Goal: Task Accomplishment & Management: Complete application form

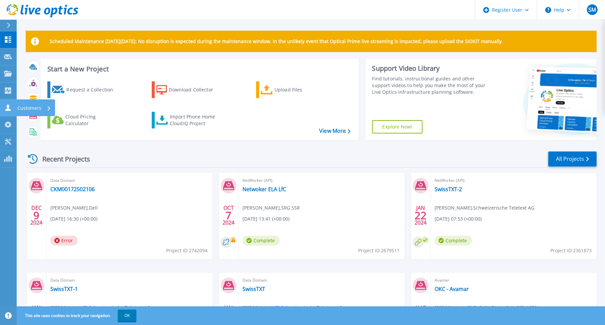
click at [7, 107] on icon at bounding box center [7, 107] width 5 height 6
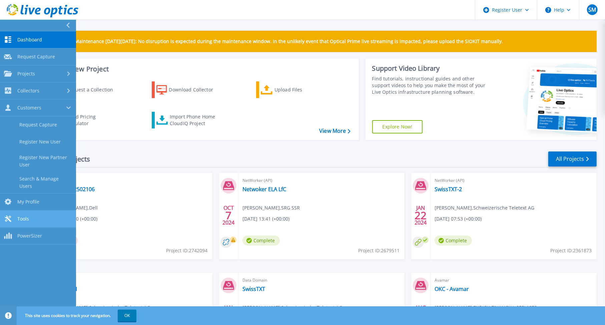
click at [24, 216] on span "Tools" at bounding box center [23, 219] width 12 height 6
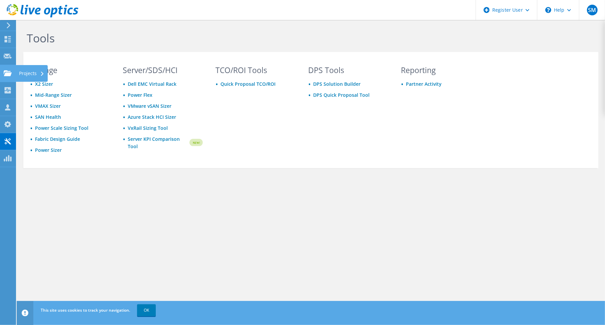
click at [10, 72] on icon at bounding box center [8, 73] width 8 height 6
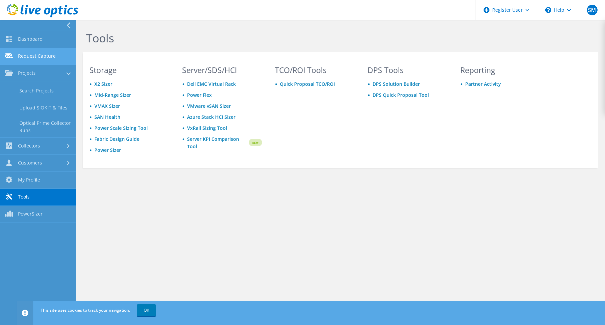
click at [36, 54] on link "Request Capture" at bounding box center [38, 56] width 76 height 17
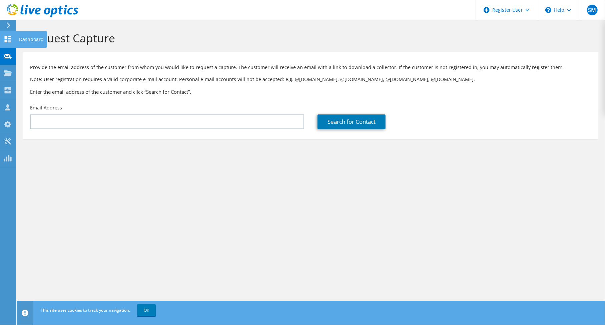
click at [7, 40] on icon at bounding box center [8, 39] width 8 height 6
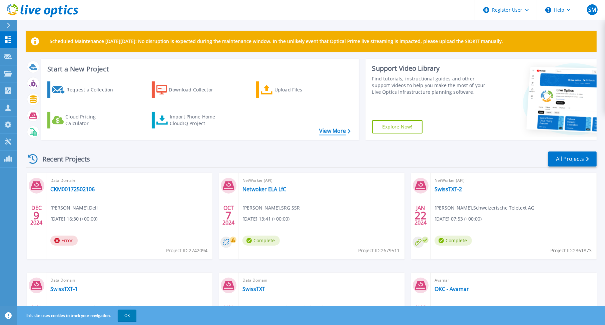
click at [330, 129] on link "View More" at bounding box center [334, 131] width 31 height 6
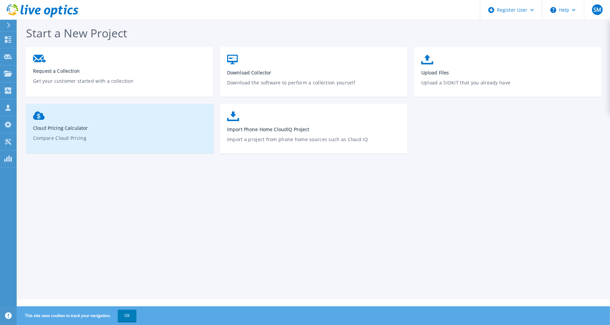
click at [158, 144] on p "Compare Cloud Pricing" at bounding box center [120, 141] width 174 height 15
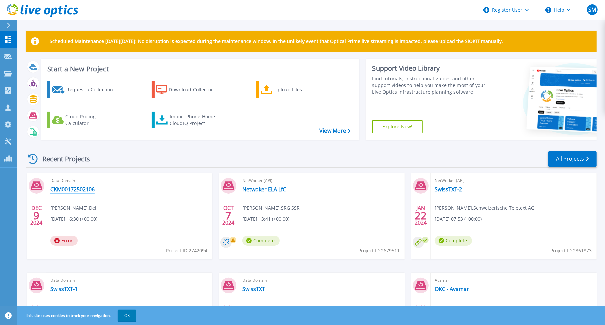
click at [79, 189] on link "CKM00172502106" at bounding box center [72, 189] width 44 height 7
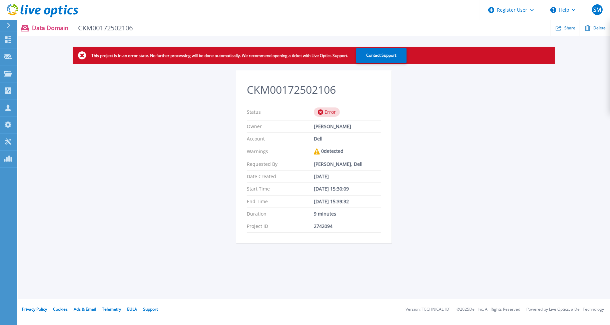
click at [333, 105] on div "Status Error" at bounding box center [314, 112] width 134 height 16
click at [47, 28] on p "Data Domain CKM00172502106" at bounding box center [82, 28] width 101 height 8
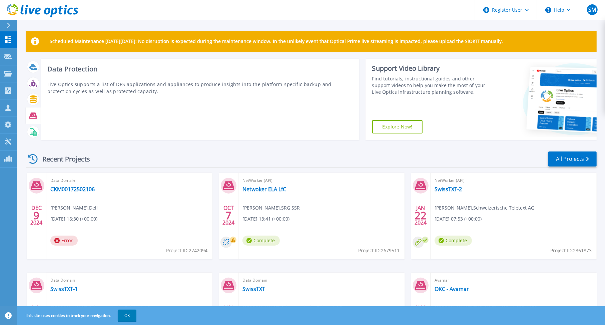
click at [33, 116] on icon at bounding box center [33, 116] width 8 height 6
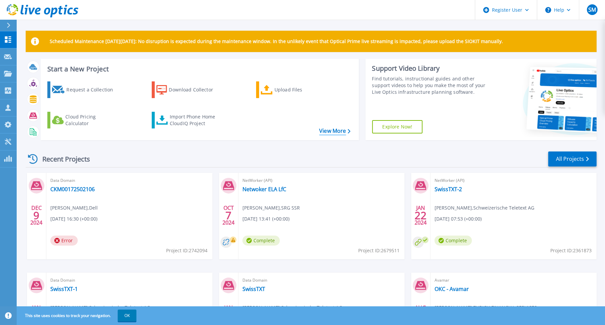
click at [335, 131] on link "View More" at bounding box center [334, 131] width 31 height 6
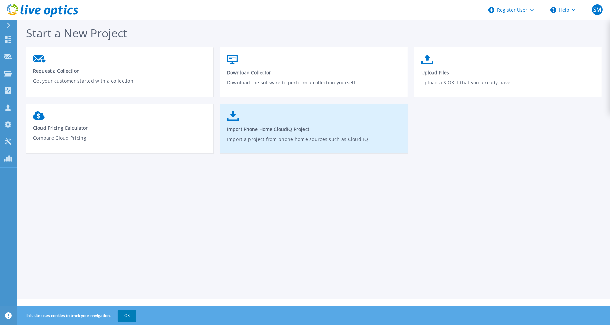
click at [284, 128] on span "Import Phone Home CloudIQ Project" at bounding box center [314, 129] width 174 height 6
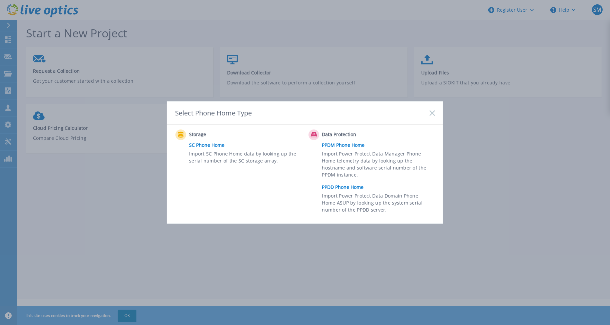
click at [359, 187] on link "PPDD Phone Home" at bounding box center [380, 187] width 116 height 10
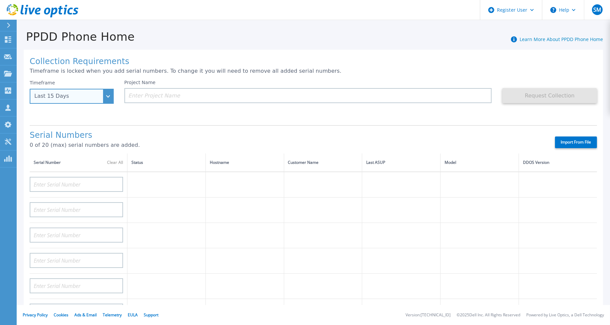
click at [112, 95] on div "Last 15 Days" at bounding box center [72, 96] width 84 height 15
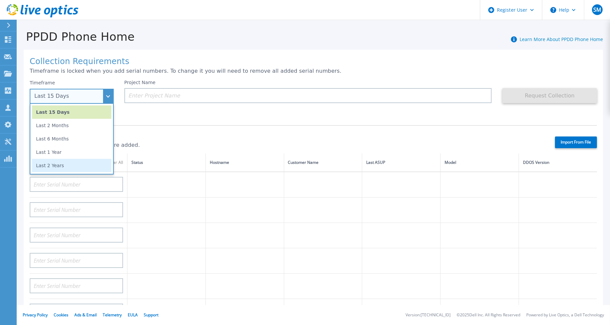
click at [65, 168] on li "Last 2 Years" at bounding box center [71, 165] width 79 height 13
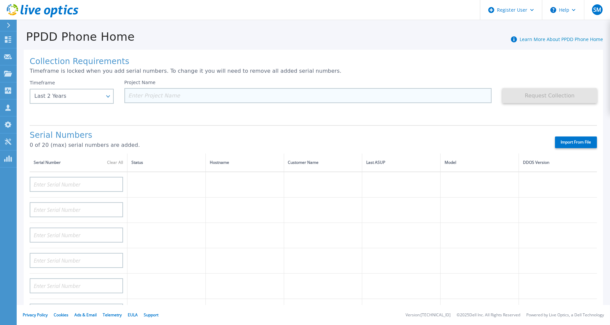
click at [188, 94] on input at bounding box center [308, 95] width 368 height 15
click at [160, 97] on input at bounding box center [308, 95] width 368 height 15
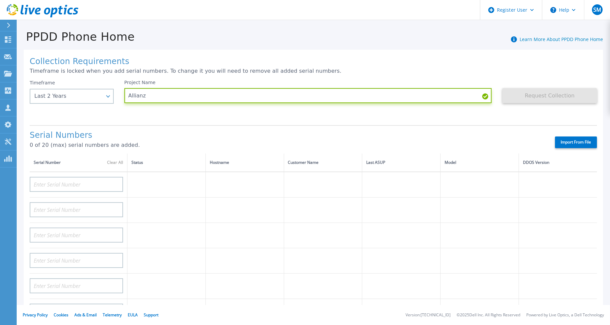
type input "Allianz"
click at [166, 189] on td at bounding box center [166, 185] width 78 height 26
click at [578, 144] on label "Import From File" at bounding box center [576, 142] width 42 height 12
click at [0, 0] on input "Import From File" at bounding box center [0, 0] width 0 height 0
type input "CRK00240211192"
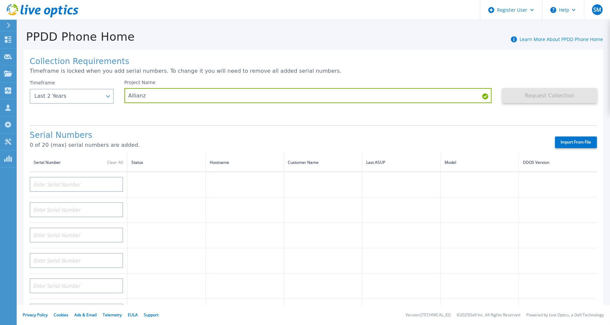
type input "DE411224545322"
type input "DE411224442957"
type input "DE409222037341"
type input "CKM01222806697"
type input "CKM01222806652"
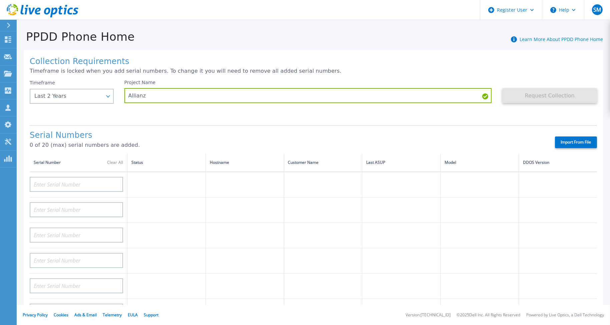
type input "DE409222037340"
type input "CKM01221605569"
type input "CKM01221605183"
type input "DE405213171393"
type input "DE405213170022"
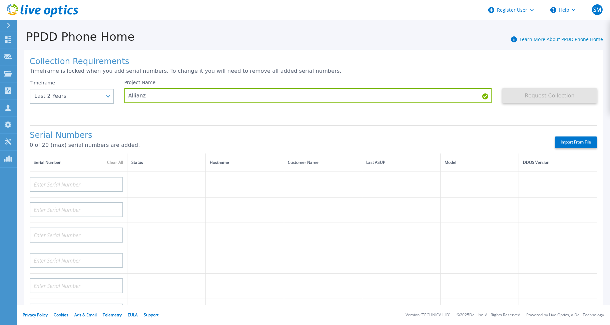
type input "DE405213170021"
type input "DE405213171394"
type input "APM00201726598"
type input "APM00201726594"
type input "APM00201721345"
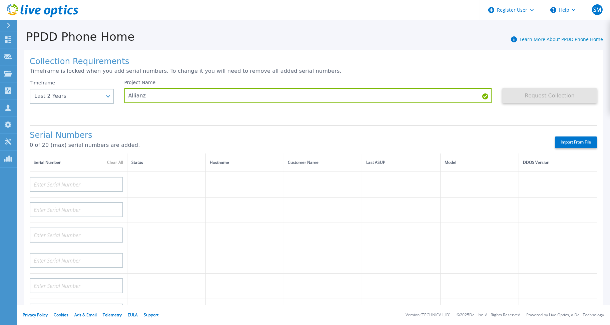
type input "APM00201721352"
type input "CKM00194801423"
type input "CKM00194801233"
type input "CKM00194801235"
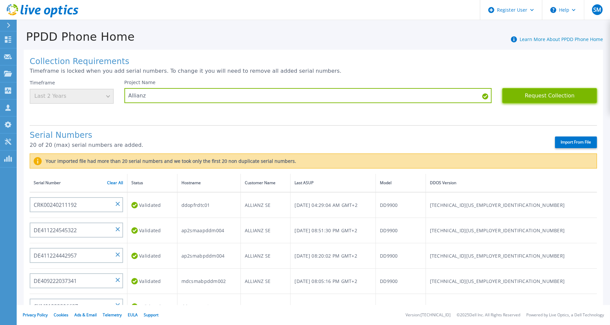
click at [528, 97] on button "Request Collection" at bounding box center [549, 95] width 95 height 15
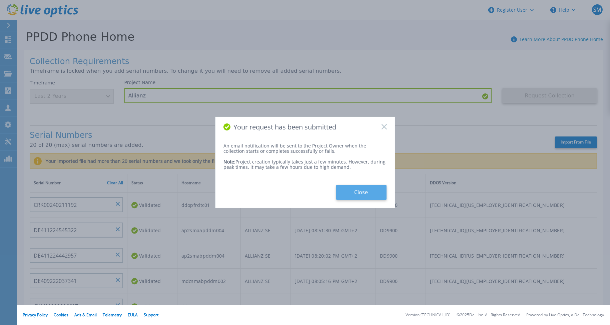
click at [362, 190] on button "Close" at bounding box center [361, 192] width 50 height 15
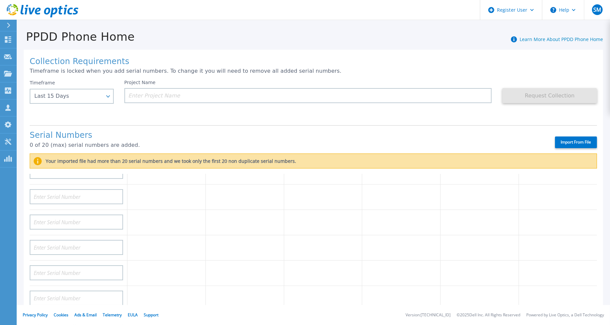
scroll to position [67, 0]
click at [571, 38] on link "Learn More About PPDD Phone Home" at bounding box center [561, 39] width 83 height 6
click at [583, 144] on label "Import From File" at bounding box center [576, 142] width 42 height 12
click at [0, 0] on input "Import From File" at bounding box center [0, 0] width 0 height 0
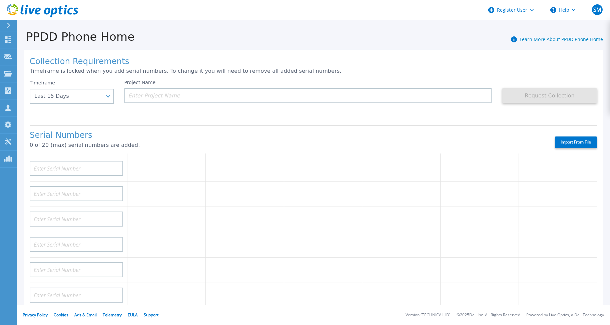
type input "CKM00194801628"
type input "CKM00192101274"
type input "CKM00192300920"
type input "CKM00181700659"
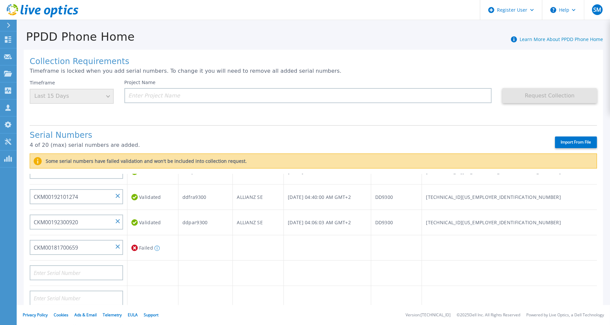
scroll to position [0, 0]
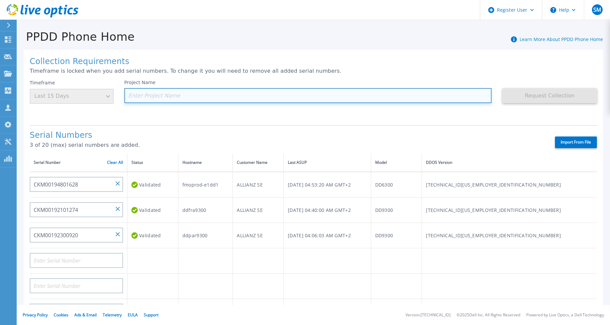
click at [134, 96] on input at bounding box center [308, 95] width 368 height 15
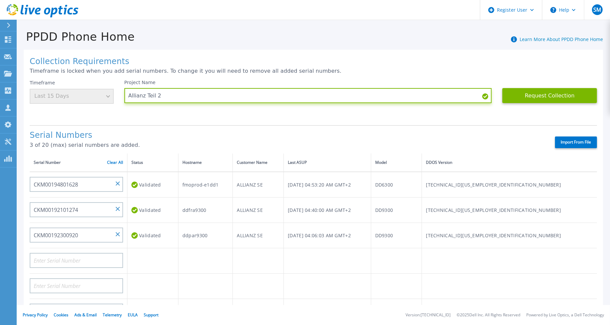
type input "Allianz Teil 2"
click at [85, 95] on div "Timeframe Last 15 Days" at bounding box center [72, 92] width 84 height 24
click at [106, 96] on div "Timeframe Last 15 Days" at bounding box center [72, 92] width 84 height 24
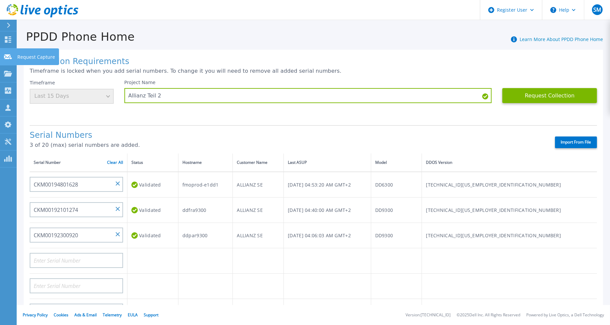
click at [11, 54] on div at bounding box center [8, 56] width 8 height 6
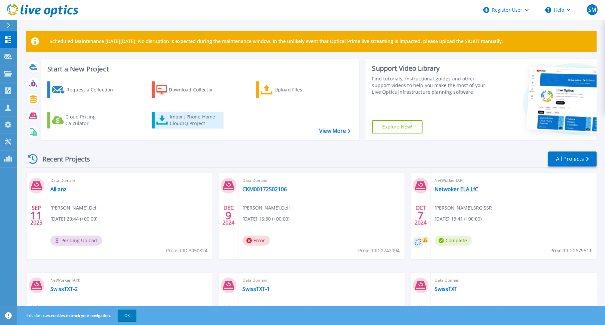
click at [190, 123] on div "Import Phone Home CloudIQ Project" at bounding box center [196, 119] width 52 height 13
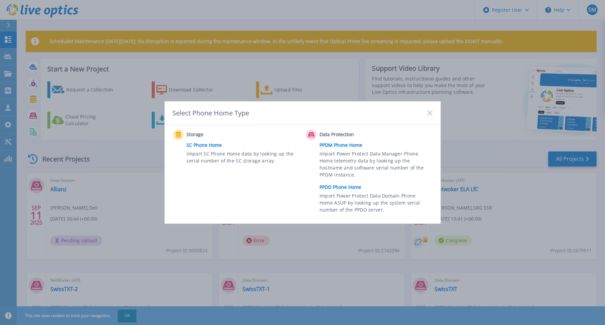
click at [343, 187] on link "PPDD Phone Home" at bounding box center [378, 187] width 116 height 10
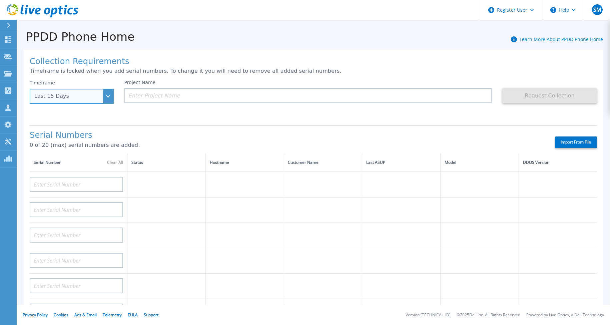
click at [101, 94] on div "Last 15 Days" at bounding box center [72, 96] width 84 height 15
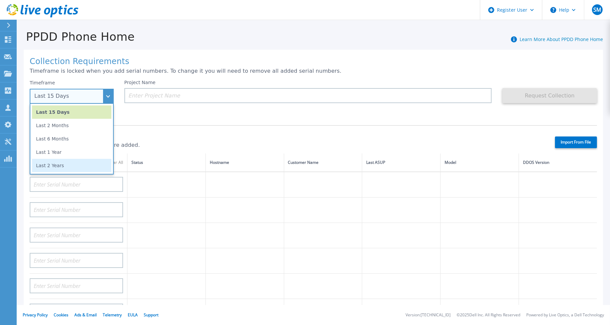
click at [79, 167] on li "Last 2 Years" at bounding box center [71, 165] width 79 height 13
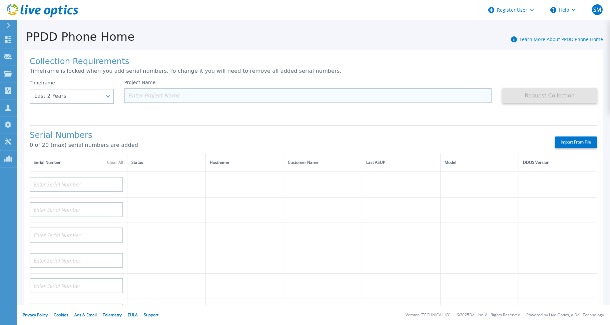
click at [161, 98] on input at bounding box center [308, 95] width 368 height 15
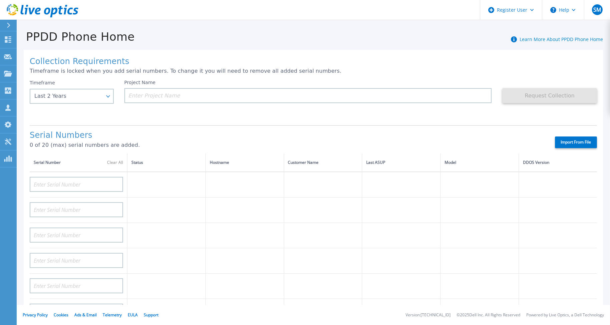
click at [568, 142] on label "Import From File" at bounding box center [576, 142] width 42 height 12
click at [0, 0] on input "Import From File" at bounding box center [0, 0] width 0 height 0
type input "CKM00194801628"
type input "CKM00192101274"
type input "CKM00192300920"
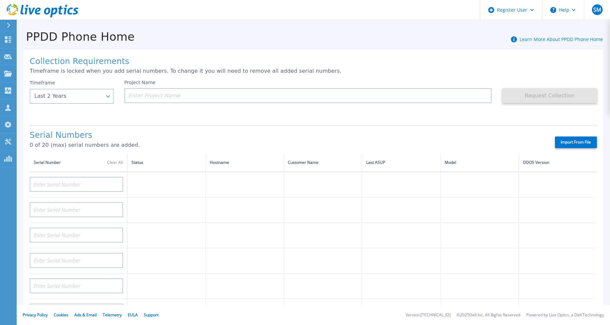
type input "CKM00181700659"
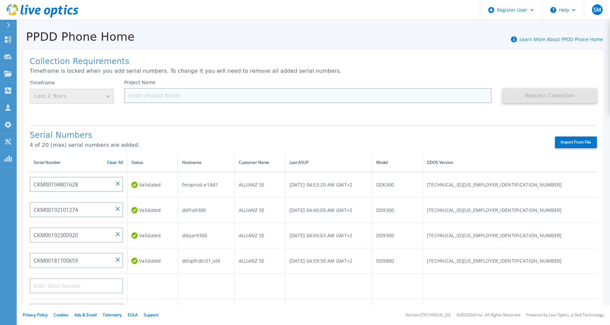
click at [151, 92] on input at bounding box center [308, 95] width 368 height 15
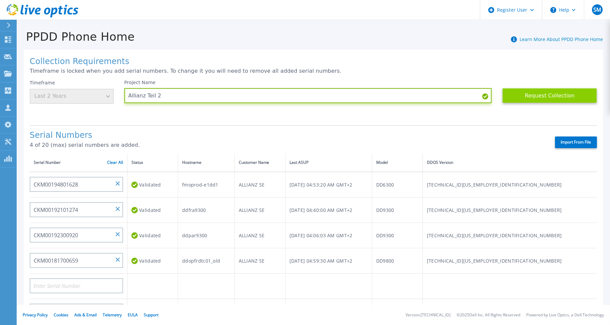
type input "Allianz Teil 2"
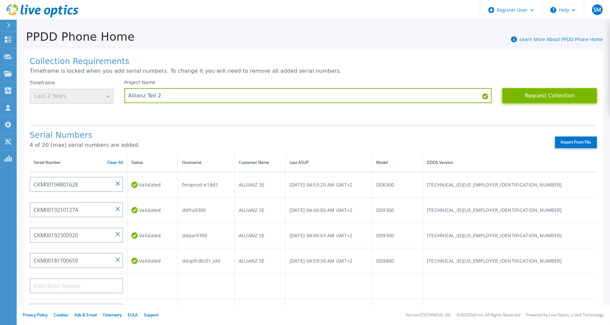
click at [549, 93] on button "Request Collection" at bounding box center [549, 95] width 95 height 15
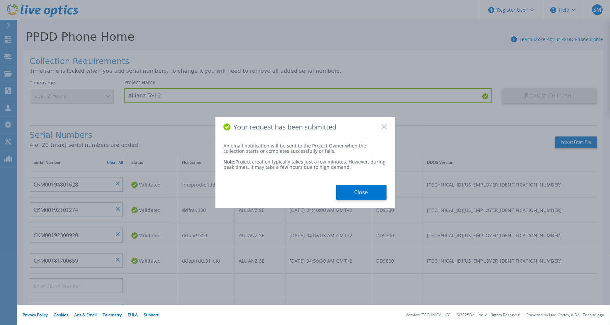
click at [352, 193] on button "Close" at bounding box center [361, 192] width 50 height 15
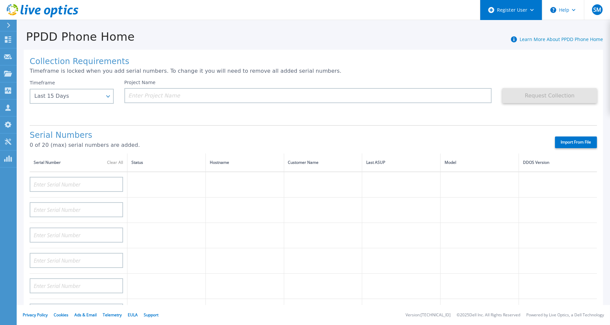
click at [533, 9] on icon at bounding box center [532, 10] width 4 height 2
click at [407, 45] on div "Collection Requirements Timeframe is locked when you add serial numbers. To cha…" at bounding box center [314, 235] width 594 height 384
click at [12, 39] on link "Dashboard Dashboard" at bounding box center [8, 39] width 17 height 17
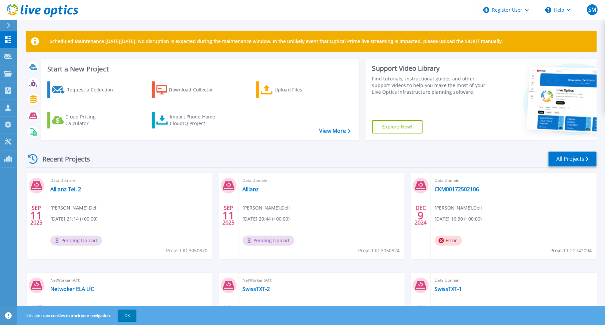
click at [578, 157] on link "All Projects" at bounding box center [573, 158] width 48 height 15
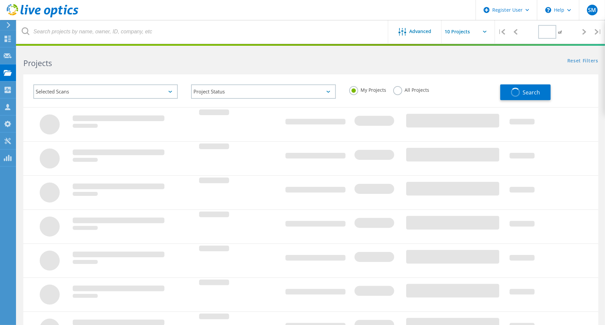
type input "1"
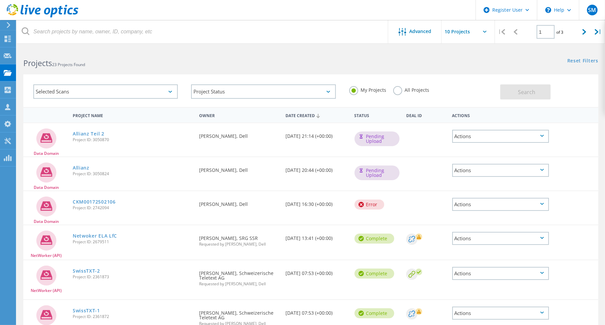
click at [544, 204] on div "Actions" at bounding box center [500, 204] width 97 height 13
click at [483, 220] on div "Delete" at bounding box center [500, 220] width 95 height 10
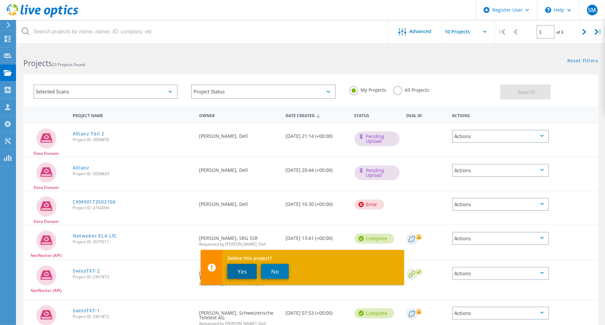
click at [245, 274] on button "Yes" at bounding box center [242, 271] width 29 height 15
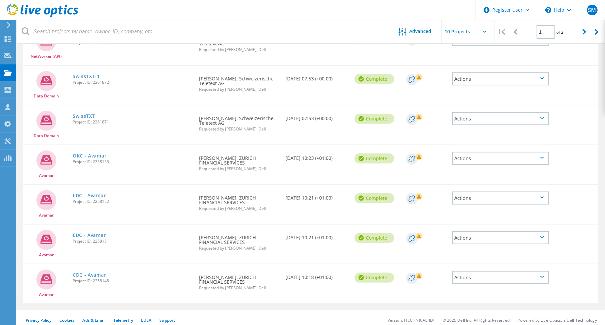
scroll to position [204, 0]
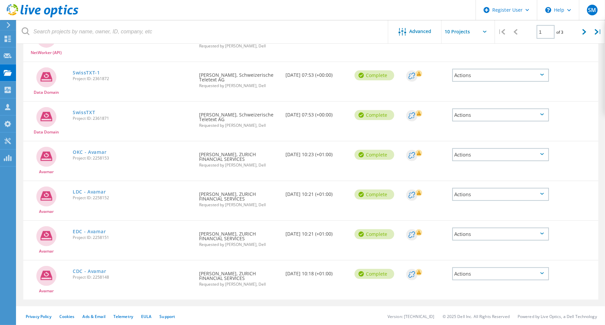
click at [559, 225] on div at bounding box center [576, 229] width 46 height 17
click at [415, 233] on circle at bounding box center [411, 234] width 11 height 11
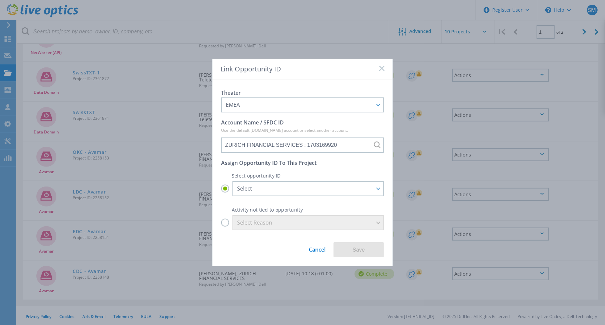
click at [322, 248] on link "Cancel" at bounding box center [317, 247] width 17 height 12
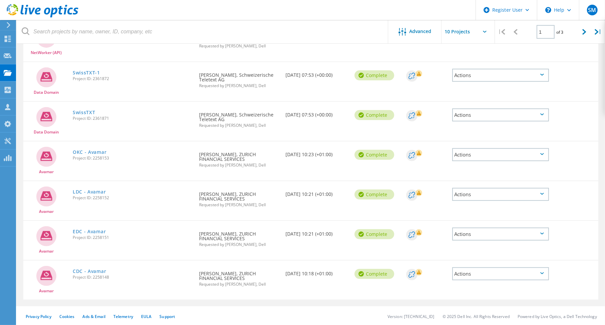
click at [44, 232] on icon at bounding box center [46, 235] width 12 height 9
click at [83, 229] on link "EDC - Avamar" at bounding box center [89, 231] width 33 height 5
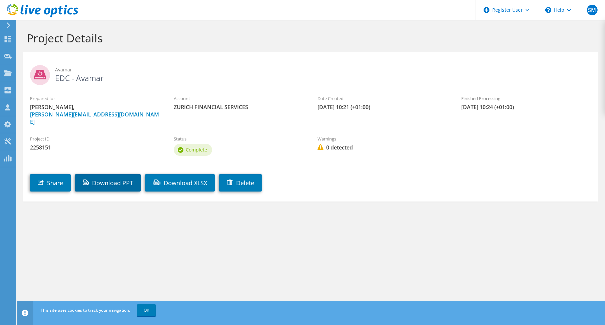
click at [117, 174] on link "Download PPT" at bounding box center [108, 182] width 66 height 17
